Goal: Navigation & Orientation: Find specific page/section

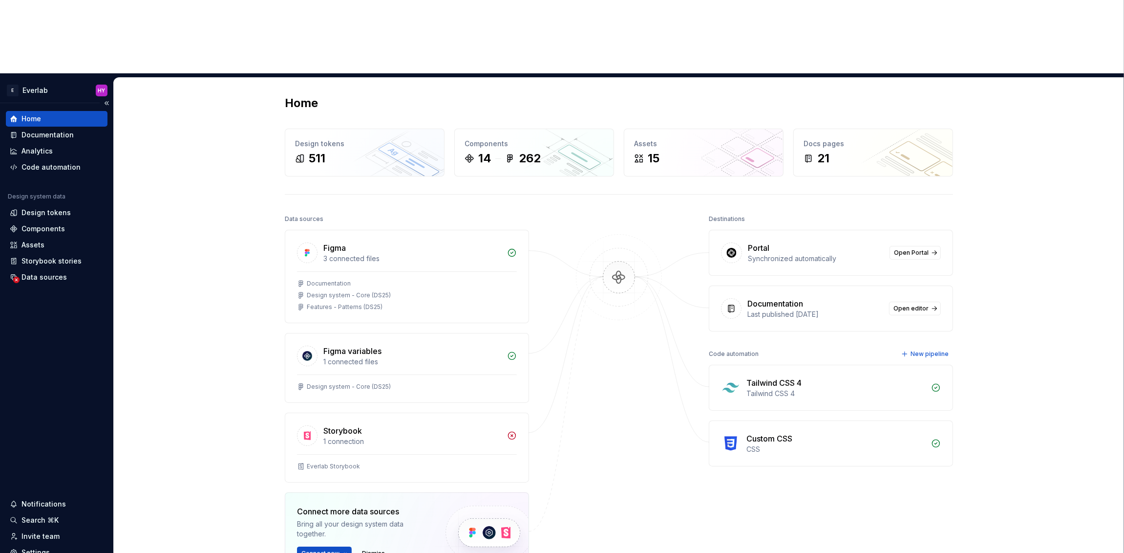
drag, startPoint x: 36, startPoint y: 244, endPoint x: 37, endPoint y: 225, distance: 19.6
click at [36, 244] on div "Home Documentation Analytics Code automation Design system data Design tokens C…" at bounding box center [56, 351] width 113 height 497
click at [57, 272] on div "Data sources" at bounding box center [44, 277] width 45 height 10
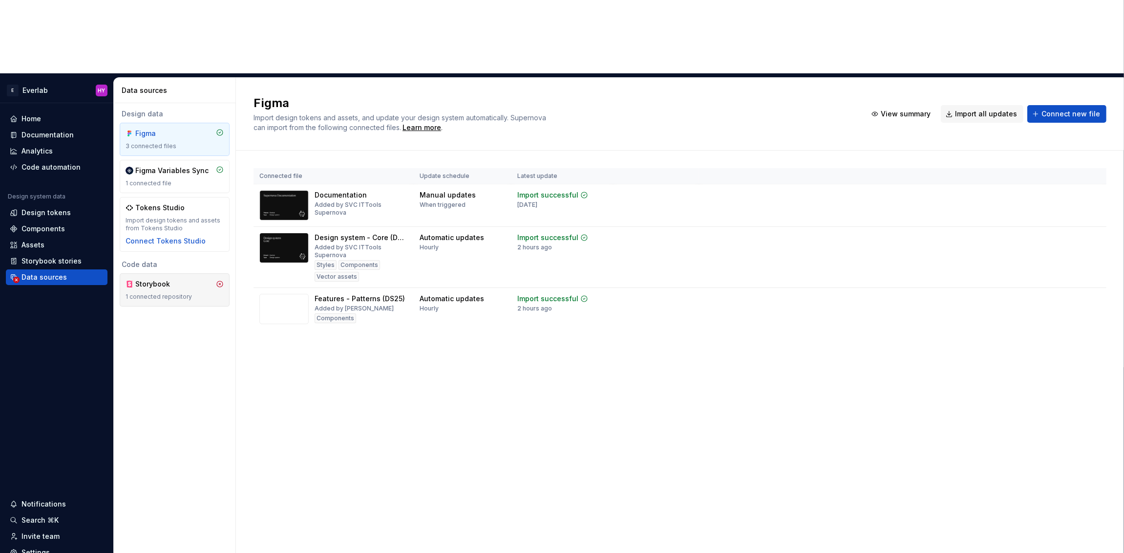
click at [198, 293] on div "1 connected repository" at bounding box center [175, 297] width 98 height 8
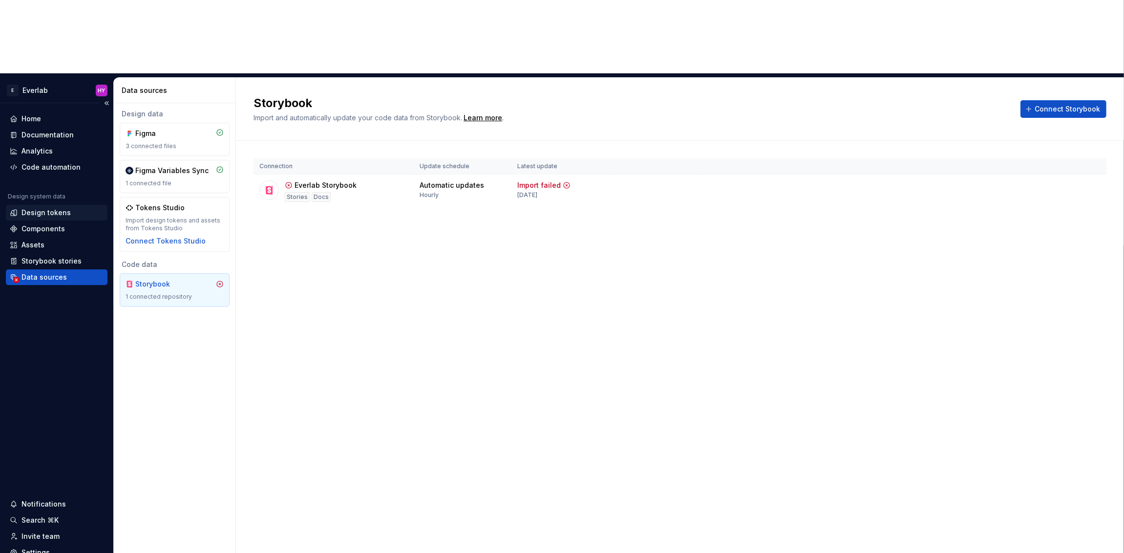
click at [80, 208] on div "Design tokens" at bounding box center [57, 213] width 94 height 10
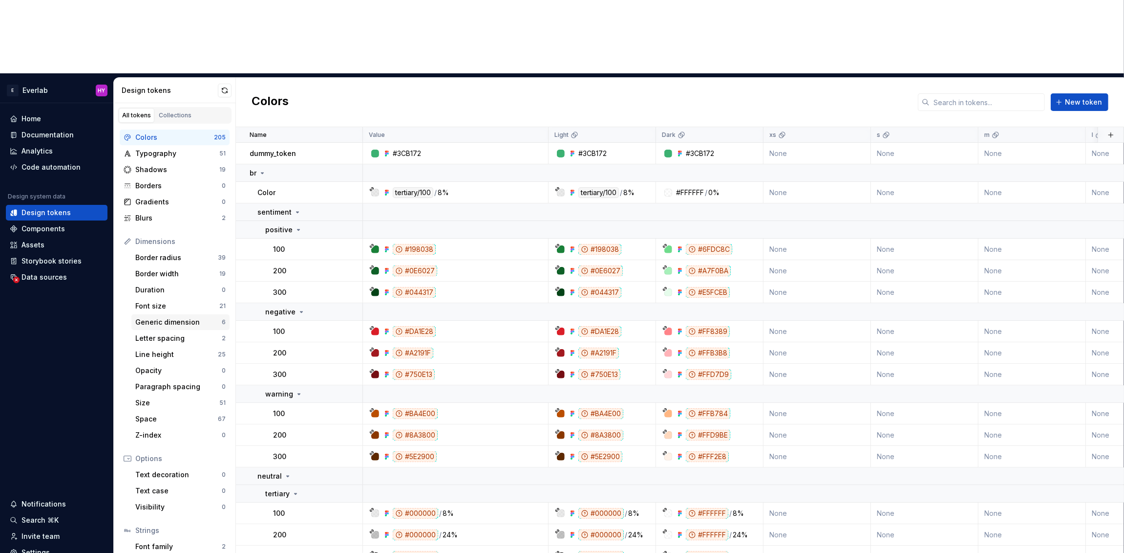
click at [199, 317] on div "Generic dimension" at bounding box center [178, 322] width 86 height 10
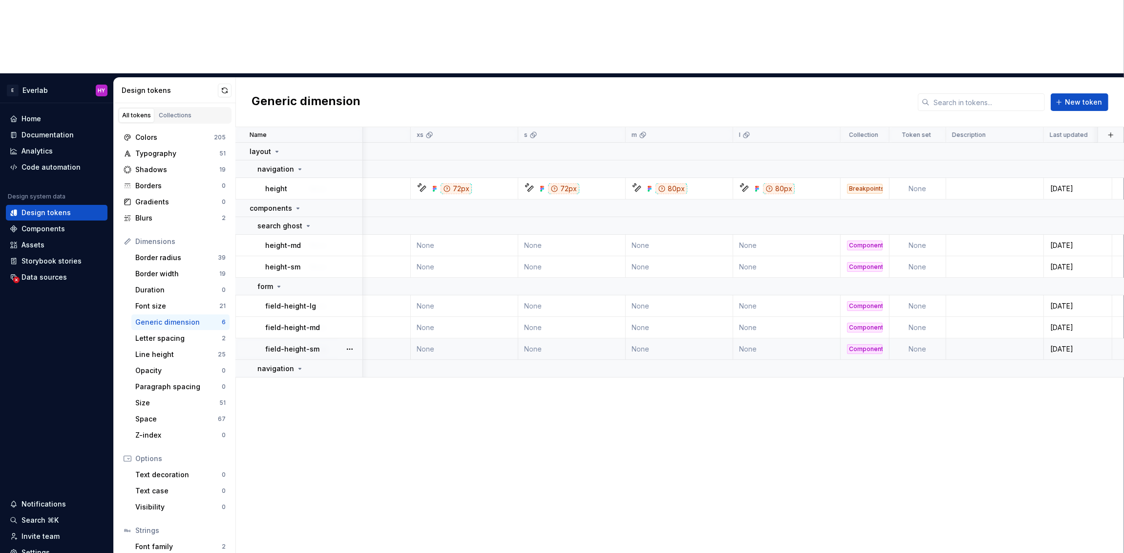
scroll to position [0, 367]
